Goal: Task Accomplishment & Management: Manage account settings

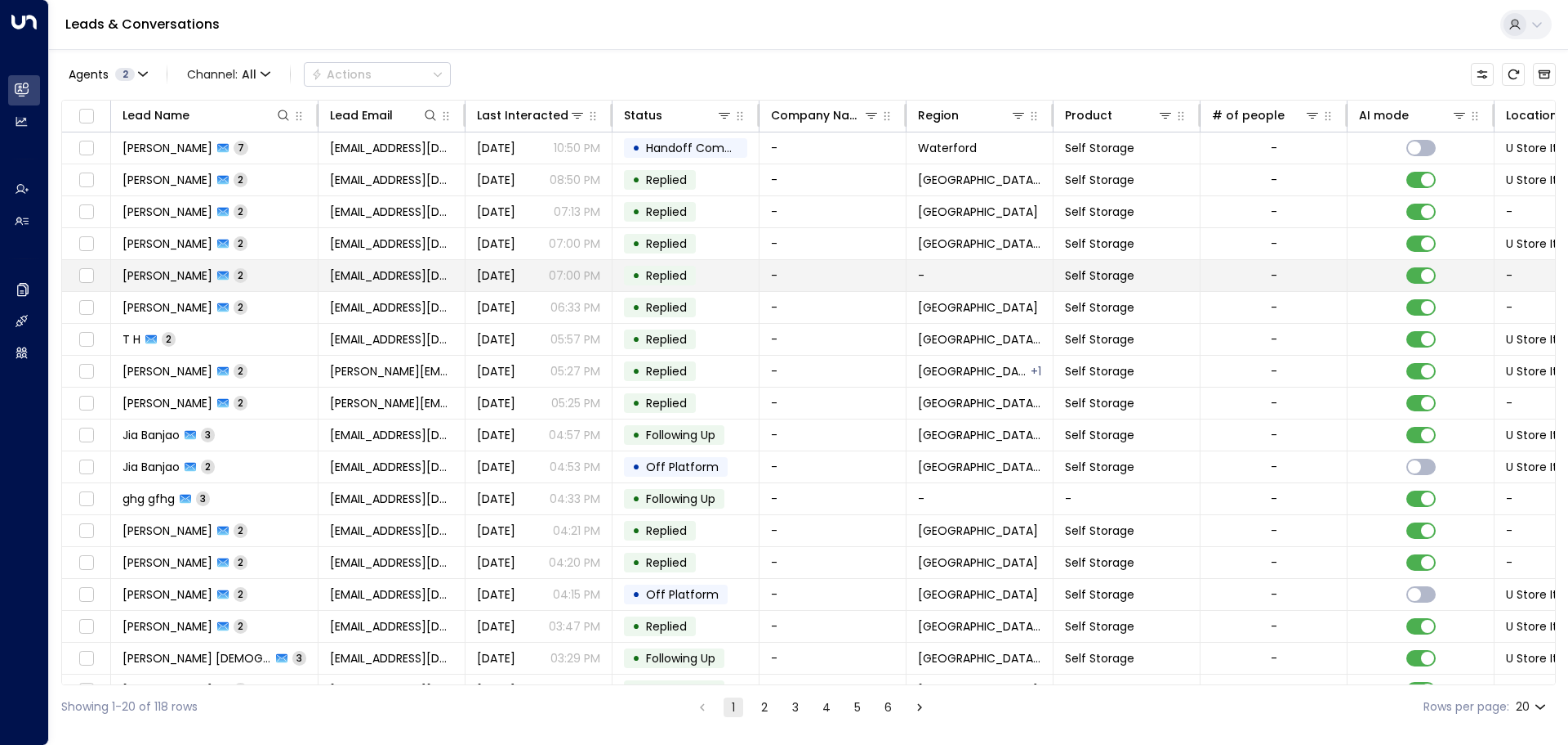
click at [488, 274] on span "[DATE]" at bounding box center [496, 276] width 38 height 16
click at [482, 270] on span "[DATE]" at bounding box center [496, 276] width 38 height 16
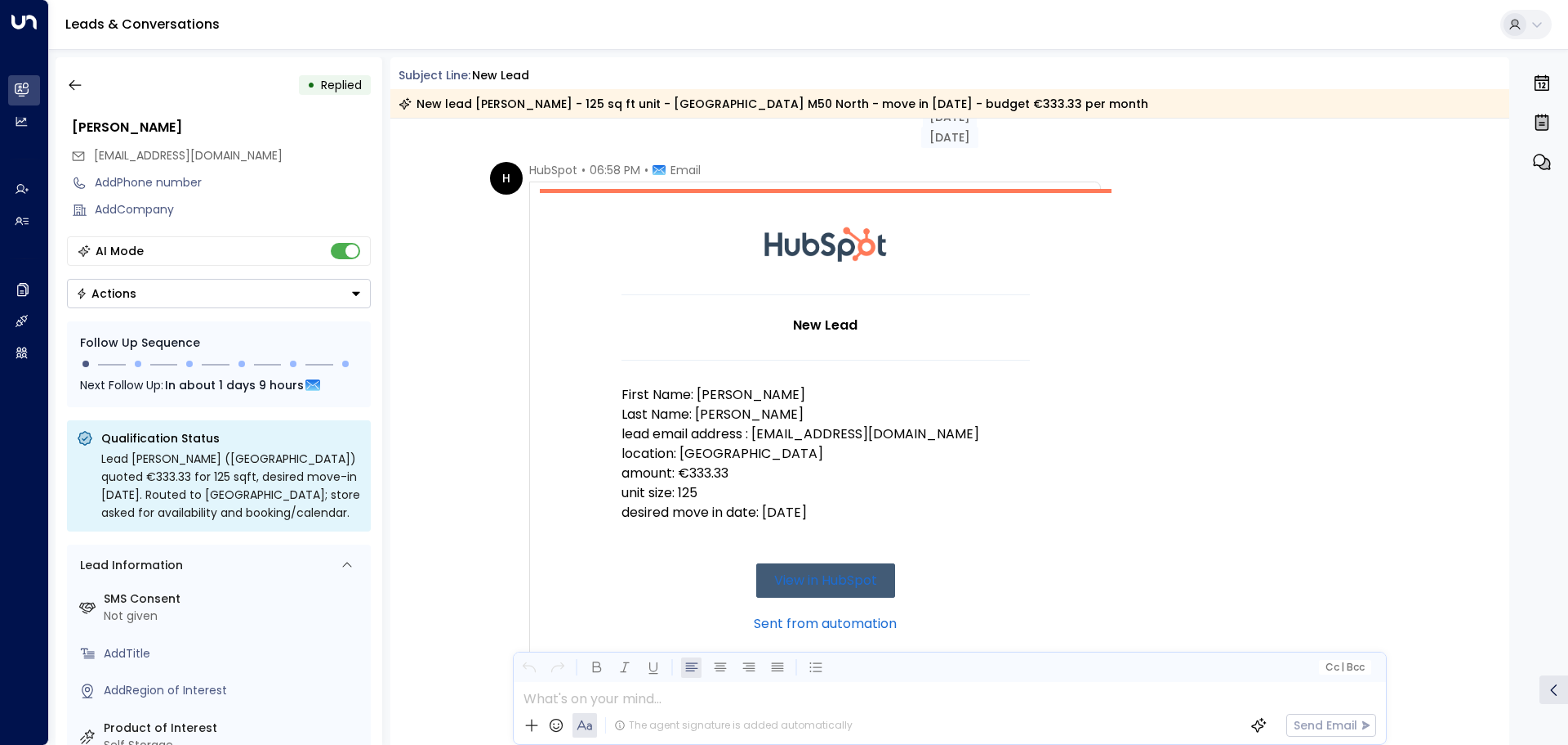
scroll to position [15, 0]
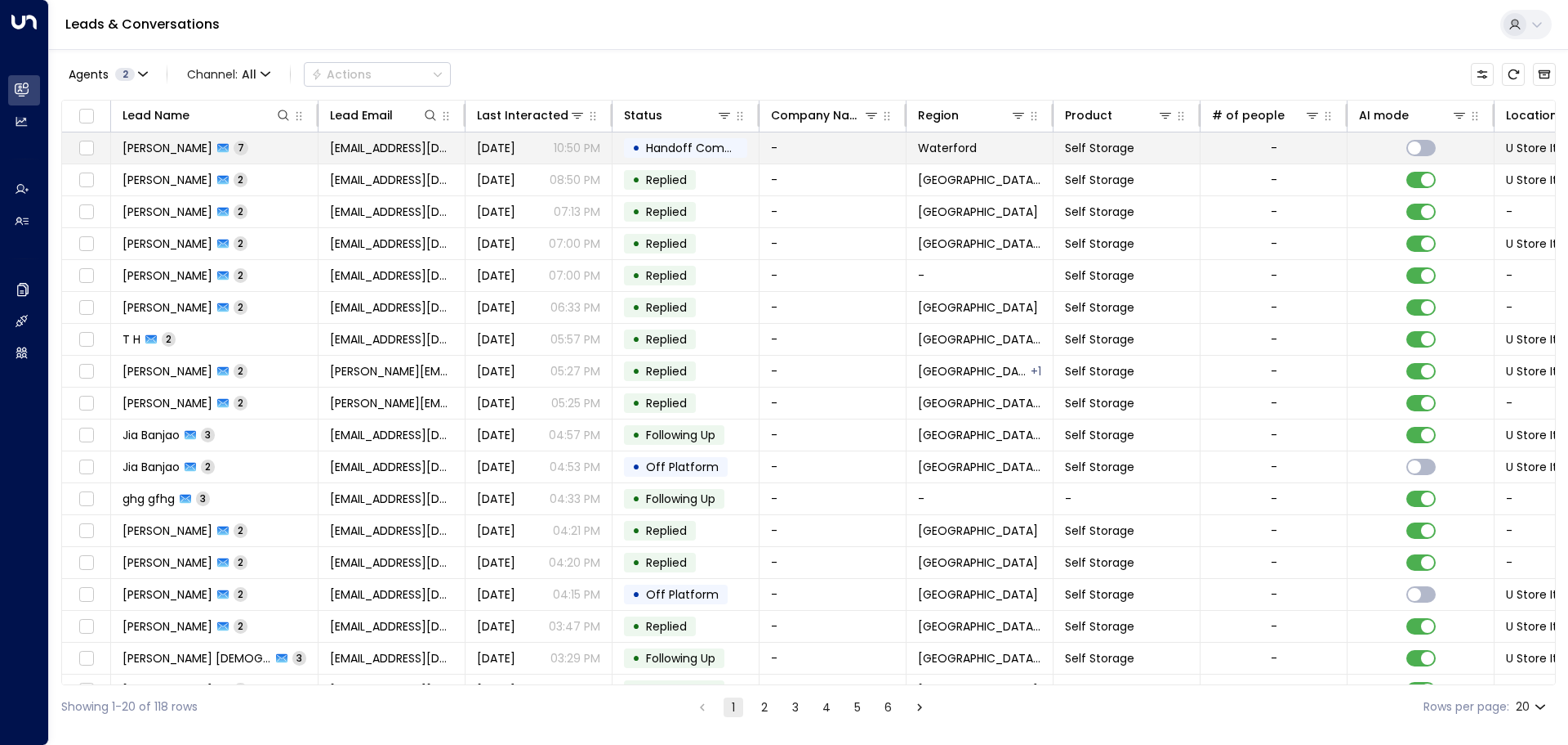
click at [515, 150] on span "[DATE]" at bounding box center [496, 148] width 38 height 16
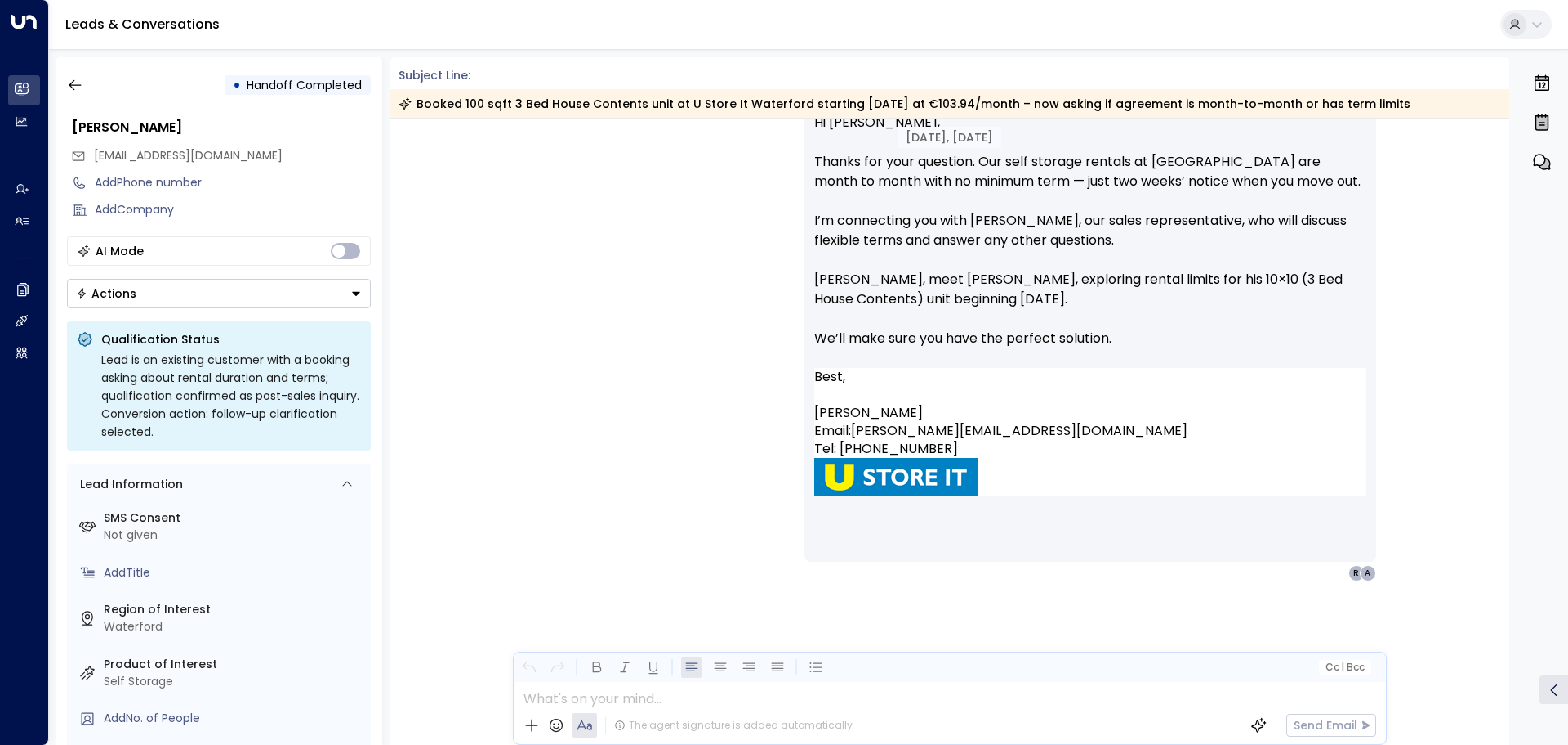
scroll to position [4003, 0]
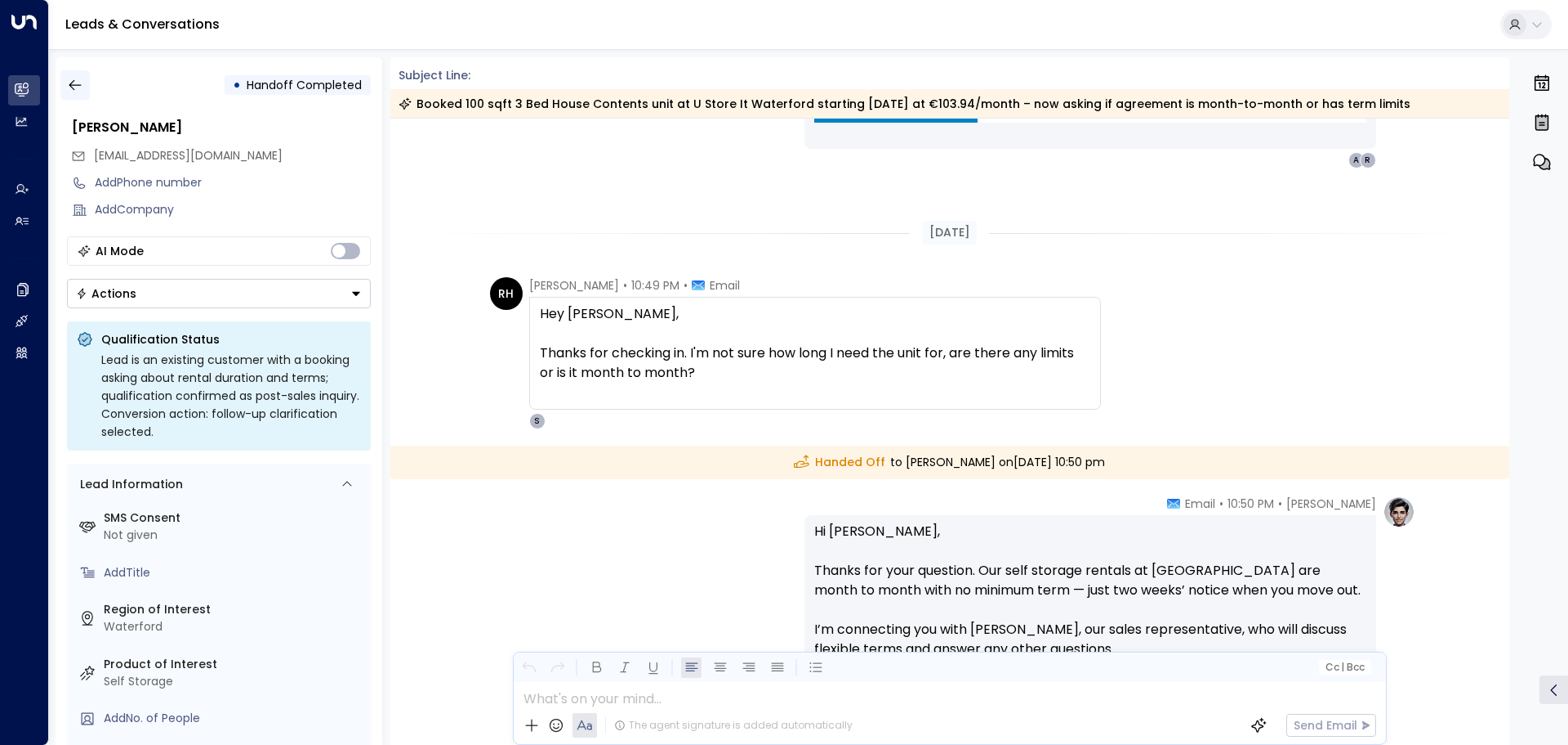
click at [74, 84] on icon "button" at bounding box center [75, 85] width 16 height 16
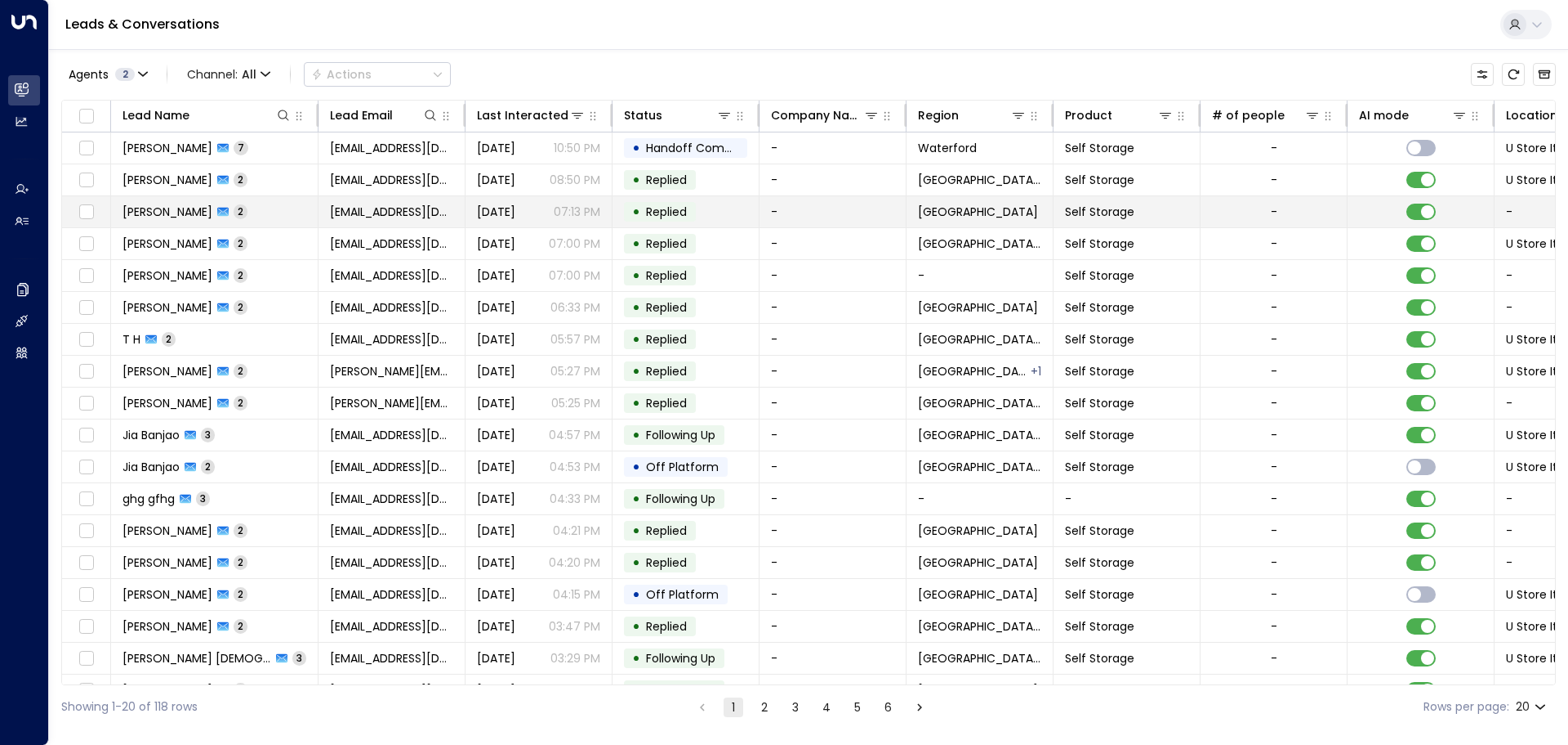
click at [673, 216] on span "Replied" at bounding box center [666, 212] width 41 height 16
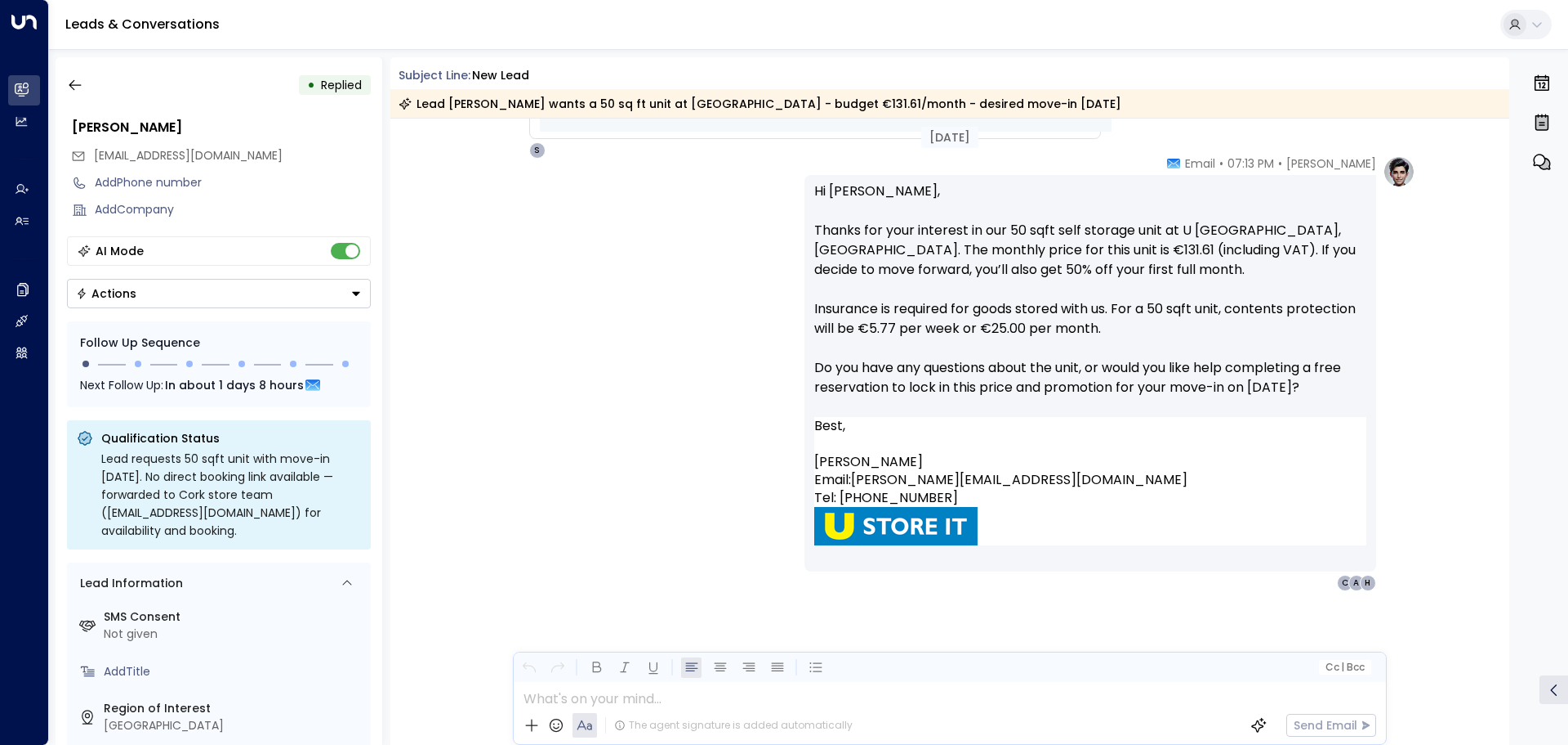
scroll to position [886, 0]
